Goal: Task Accomplishment & Management: Complete application form

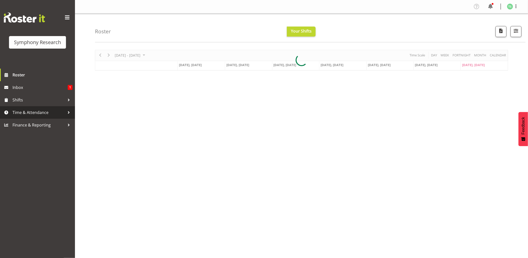
click at [23, 111] on span "Time & Attendance" at bounding box center [39, 113] width 53 height 8
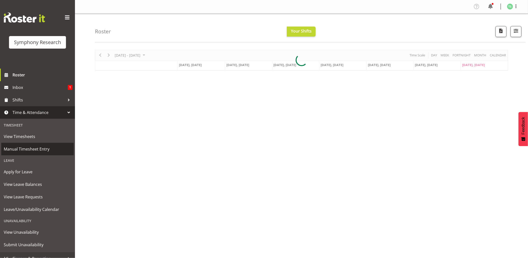
click at [20, 148] on span "Manual Timesheet Entry" at bounding box center [38, 149] width 68 height 8
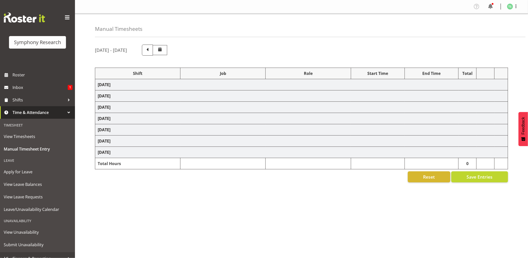
select select "26078"
select select "10239"
select select "26078"
select select "10239"
select select "47"
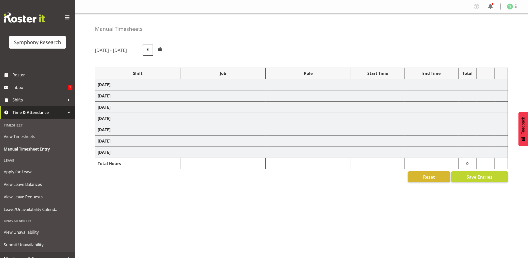
select select "26078"
select select "10239"
select select "47"
select select "26078"
select select "10499"
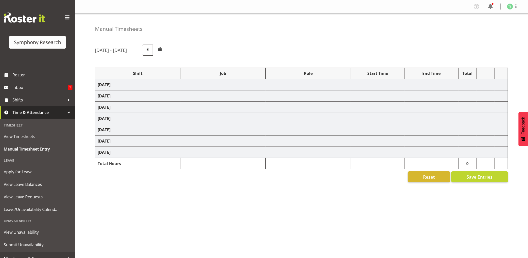
select select "47"
select select "56692"
select select "10499"
select select "47"
select select "26078"
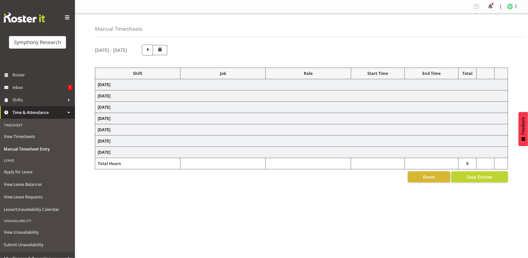
select select "10527"
select select "47"
select select "26078"
select select "9426"
select select "47"
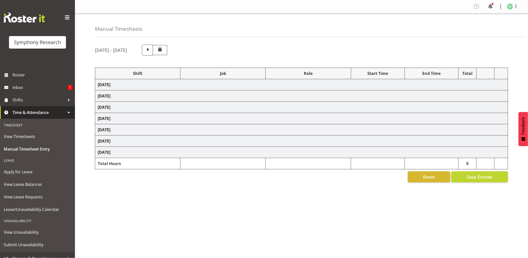
select select "56692"
select select "10499"
select select "47"
select select "26078"
select select "9426"
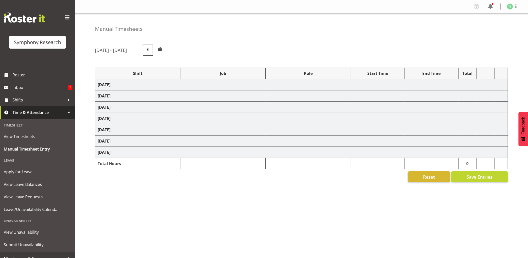
select select "47"
select select "26078"
select select "10527"
select select "47"
select select "41319"
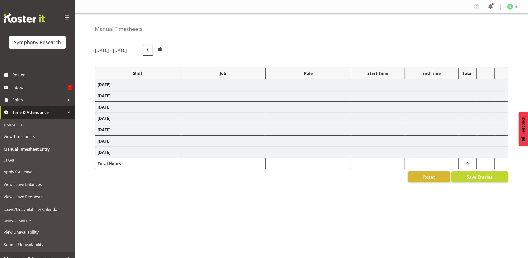
select select "10527"
select select "47"
select select "11547"
select select "10499"
select select "47"
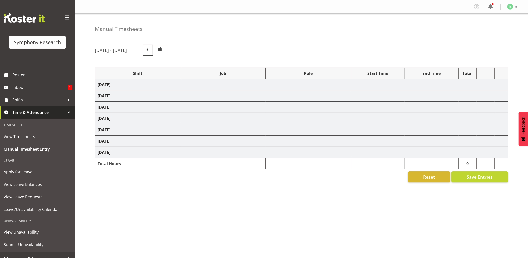
select select "11547"
select select "10499"
select select "47"
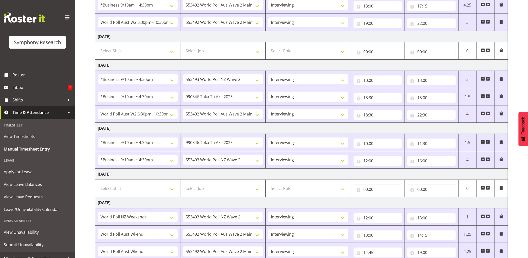
scroll to position [212, 0]
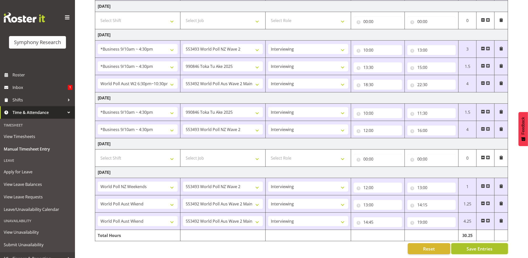
click at [478, 245] on span "Save Entries" at bounding box center [480, 248] width 26 height 7
click at [478, 242] on div "Timesheet Entries Save" at bounding box center [490, 241] width 48 height 6
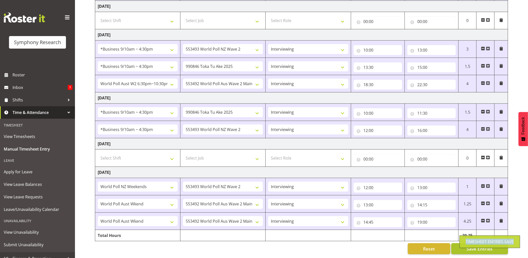
click at [478, 242] on div "Timesheet Entries Save" at bounding box center [490, 241] width 48 height 6
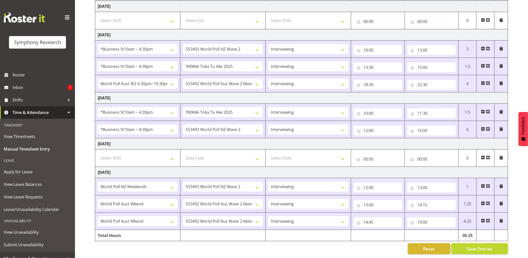
click at [356, 243] on div "Reset Save Entries" at bounding box center [301, 248] width 413 height 11
click at [482, 245] on span "Save Entries" at bounding box center [480, 248] width 26 height 7
click at [481, 245] on span "Save Entries" at bounding box center [480, 248] width 26 height 7
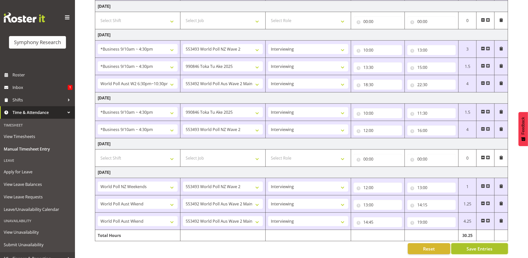
click at [481, 242] on div "Timesheet Entries Save" at bounding box center [490, 241] width 48 height 6
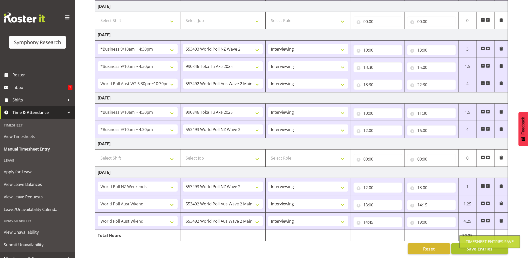
click at [481, 242] on div "Timesheet Entries Save" at bounding box center [490, 241] width 48 height 6
click at [481, 245] on span "Save Entries" at bounding box center [480, 248] width 26 height 7
click at [481, 242] on div "Timesheet Entries Save" at bounding box center [490, 241] width 48 height 6
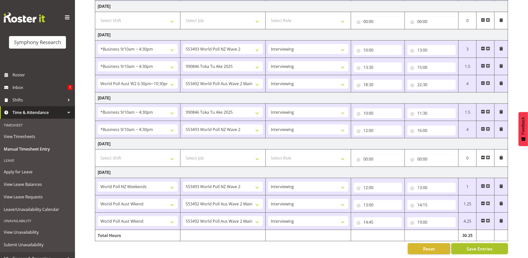
click at [479, 245] on span "Save Entries" at bounding box center [480, 248] width 26 height 7
click at [478, 242] on div "Timesheet Entries Save" at bounding box center [490, 241] width 48 height 6
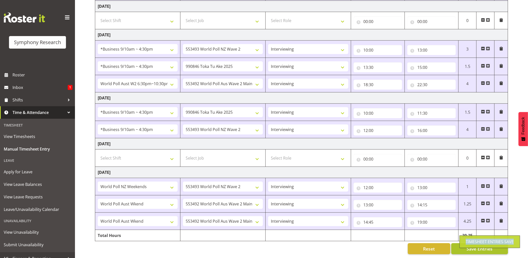
click at [478, 242] on div "Timesheet Entries Save" at bounding box center [490, 241] width 48 height 6
click at [8, 101] on span at bounding box center [7, 100] width 8 height 8
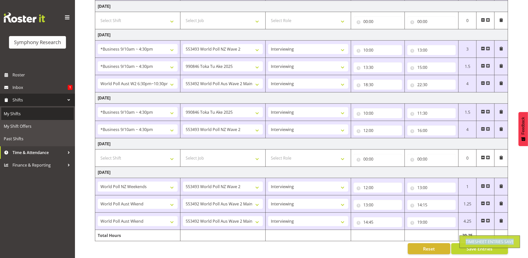
click at [17, 113] on span "My Shifts" at bounding box center [38, 114] width 68 height 8
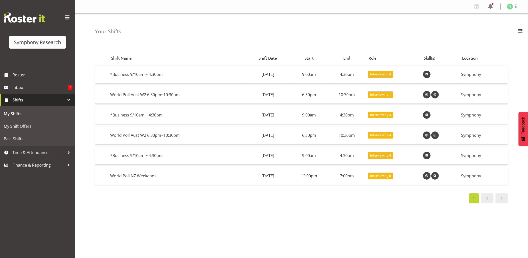
drag, startPoint x: 387, startPoint y: 230, endPoint x: 385, endPoint y: 225, distance: 5.2
click at [387, 230] on div "Shift Name Shift Date Start End Role Skill(s) Location *Business 9/10am ~ 4:30p…" at bounding box center [311, 146] width 433 height 200
click at [30, 155] on span "Time & Attendance" at bounding box center [39, 153] width 53 height 8
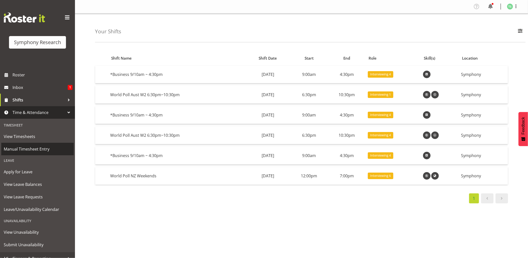
click at [41, 149] on span "Manual Timesheet Entry" at bounding box center [38, 149] width 68 height 8
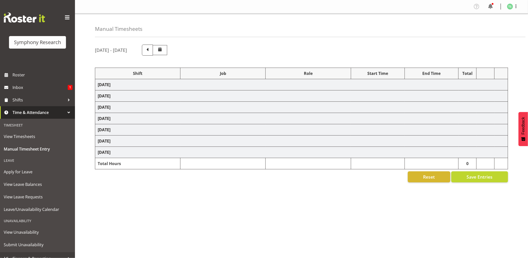
select select "26078"
select select "10239"
select select "26078"
select select "10239"
select select "47"
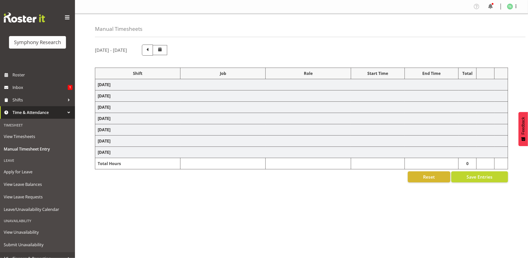
select select "26078"
select select "10239"
select select "47"
select select "26078"
select select "10499"
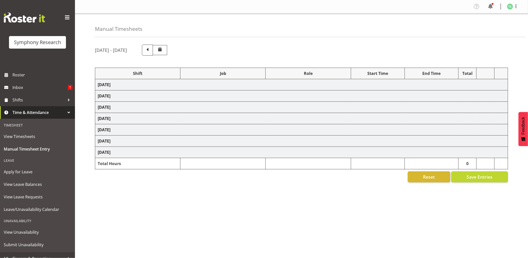
select select "47"
select select "56692"
select select "10499"
select select "47"
select select "26078"
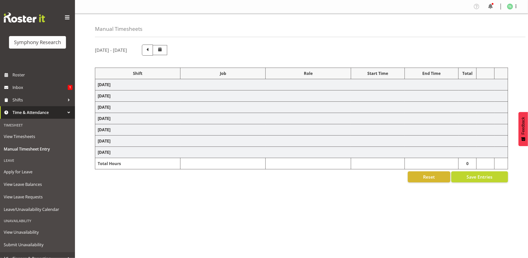
select select "10527"
select select "47"
select select "26078"
select select "9426"
select select "47"
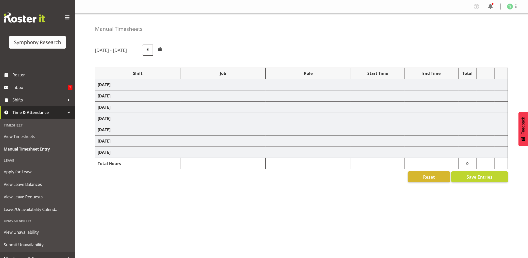
select select "56692"
select select "10499"
select select "47"
select select "26078"
select select "9426"
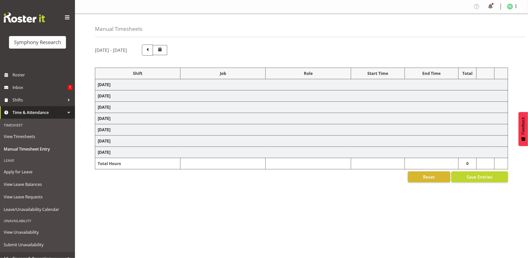
select select "47"
select select "26078"
select select "10527"
select select "47"
select select "41319"
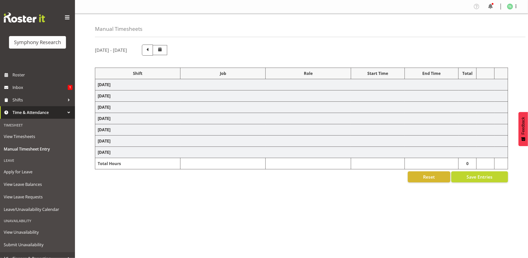
select select "10527"
select select "47"
select select "11547"
select select "10499"
select select "47"
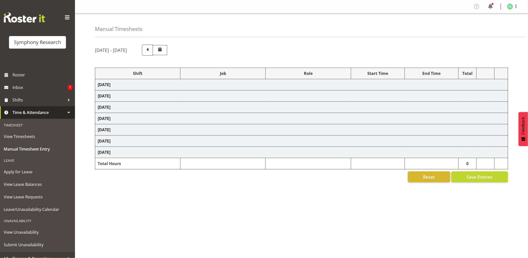
select select "11547"
select select "10499"
select select "47"
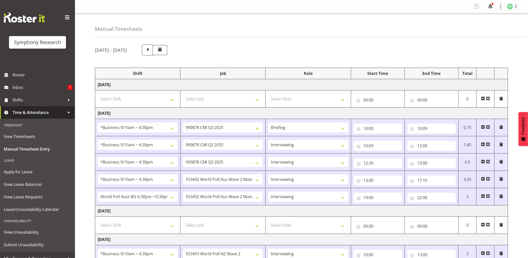
drag, startPoint x: 525, startPoint y: 163, endPoint x: 530, endPoint y: 211, distance: 48.3
click at [528, 211] on html "Symphony Research Roster Inbox 1 Shifts Time & Attendance Timesheet View Timesh…" at bounding box center [264, 129] width 528 height 258
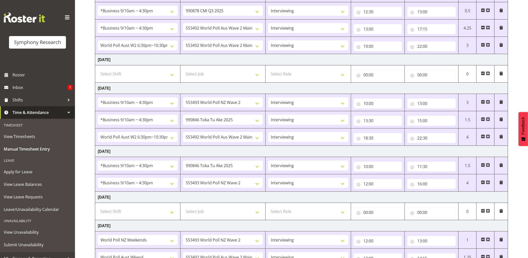
scroll to position [212, 0]
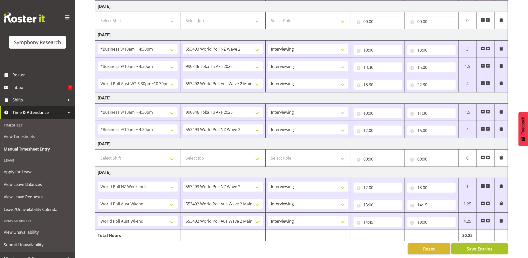
click at [477, 245] on span "Save Entries" at bounding box center [480, 248] width 26 height 7
click at [11, 101] on link "Shifts" at bounding box center [37, 100] width 75 height 13
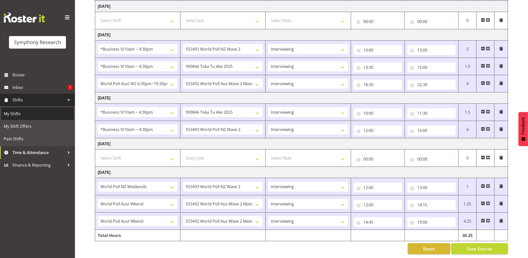
click at [14, 113] on span "My Shifts" at bounding box center [38, 114] width 68 height 8
